Goal: Task Accomplishment & Management: Manage account settings

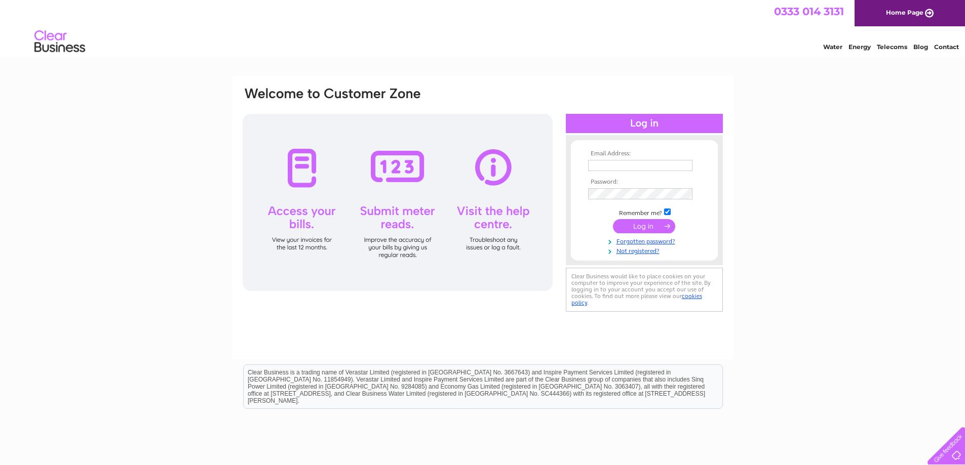
type input "[EMAIL_ADDRESS][DOMAIN_NAME]"
click at [645, 225] on input "submit" at bounding box center [644, 226] width 62 height 14
